Goal: Find specific page/section: Find specific page/section

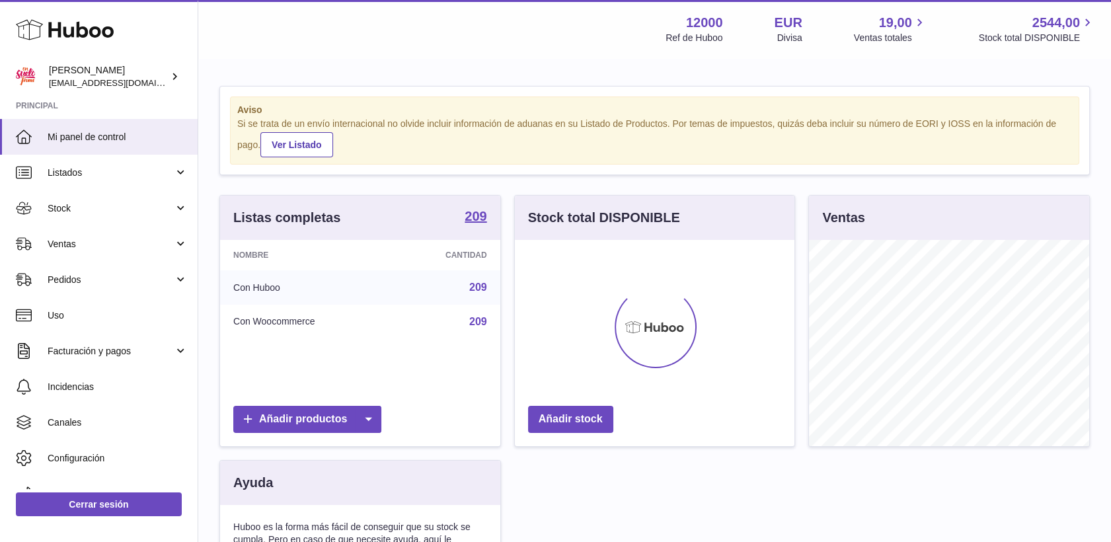
scroll to position [206, 280]
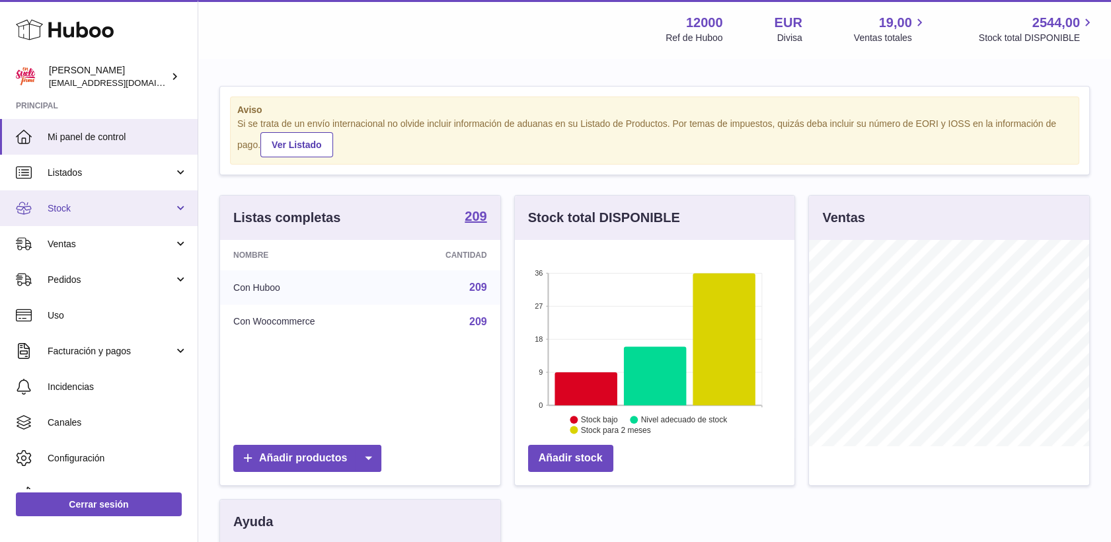
click at [63, 213] on span "Stock" at bounding box center [111, 208] width 126 height 13
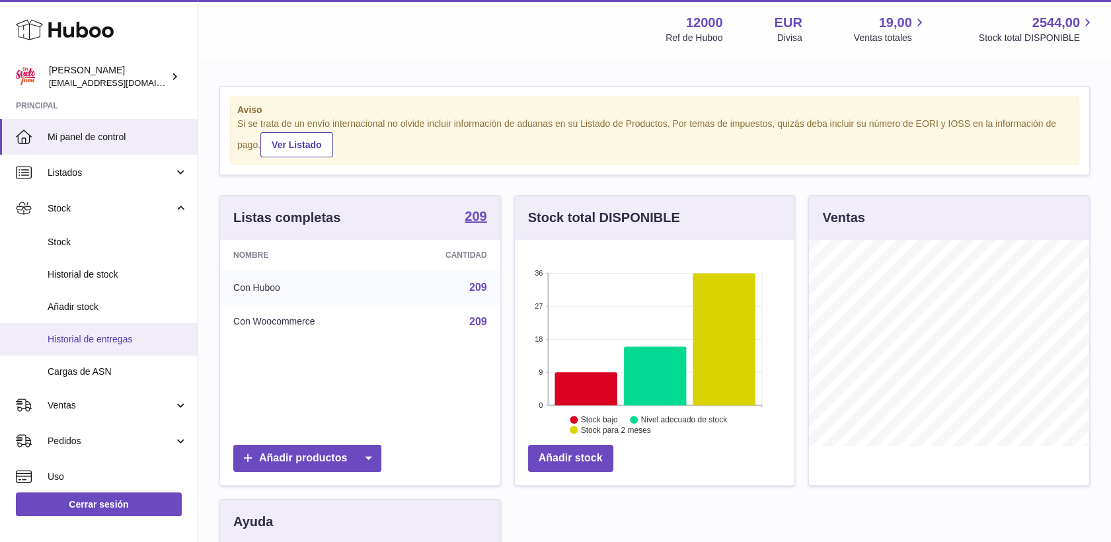
click at [93, 340] on span "Historial de entregas" at bounding box center [118, 339] width 140 height 13
